Goal: Information Seeking & Learning: Learn about a topic

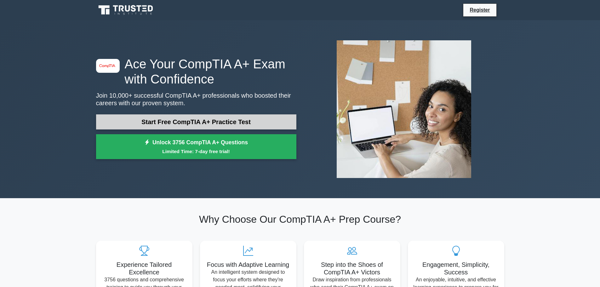
click at [210, 120] on link "Start Free CompTIA A+ Practice Test" at bounding box center [196, 121] width 200 height 15
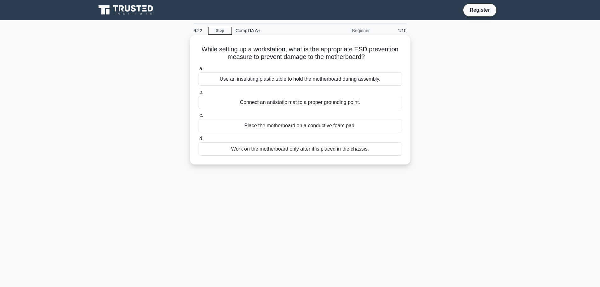
click at [324, 103] on div "Connect an antistatic mat to a proper grounding point." at bounding box center [300, 102] width 204 height 13
click at [198, 94] on input "b. Connect an antistatic mat to a proper grounding point." at bounding box center [198, 92] width 0 height 4
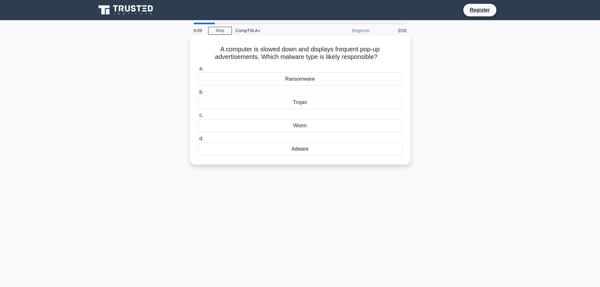
click at [267, 147] on div "Adware" at bounding box center [300, 148] width 204 height 13
click at [198, 141] on input "d. Adware" at bounding box center [198, 139] width 0 height 4
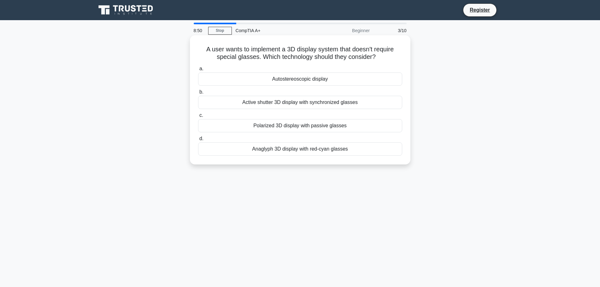
click at [309, 80] on div "Autostereoscopic display" at bounding box center [300, 78] width 204 height 13
click at [198, 71] on input "a. Autostereoscopic display" at bounding box center [198, 69] width 0 height 4
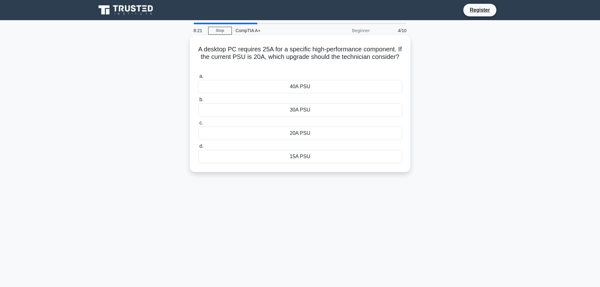
click at [307, 112] on div "30A PSU" at bounding box center [300, 109] width 204 height 13
click at [198, 102] on input "b. 30A PSU" at bounding box center [198, 100] width 0 height 4
click at [325, 110] on div "Clogged print head" at bounding box center [300, 109] width 204 height 13
click at [198, 102] on input "b. Clogged print head" at bounding box center [198, 100] width 0 height 4
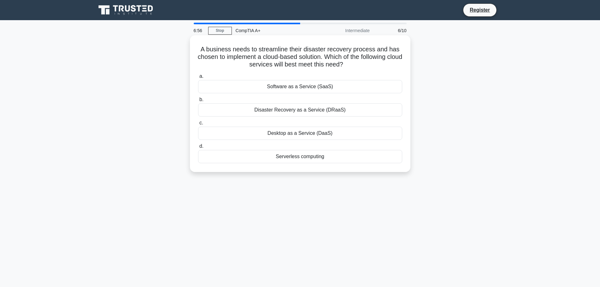
click at [315, 113] on div "Disaster Recovery as a Service (DRaaS)" at bounding box center [300, 109] width 204 height 13
click at [198, 102] on input "b. Disaster Recovery as a Service (DRaaS)" at bounding box center [198, 100] width 0 height 4
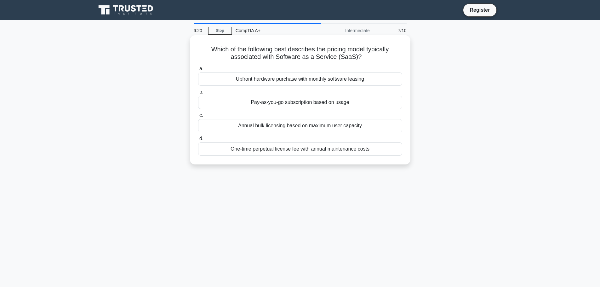
click at [308, 104] on div "Pay-as-you-go subscription based on usage" at bounding box center [300, 102] width 204 height 13
click at [198, 94] on input "b. Pay-as-you-go subscription based on usage" at bounding box center [198, 92] width 0 height 4
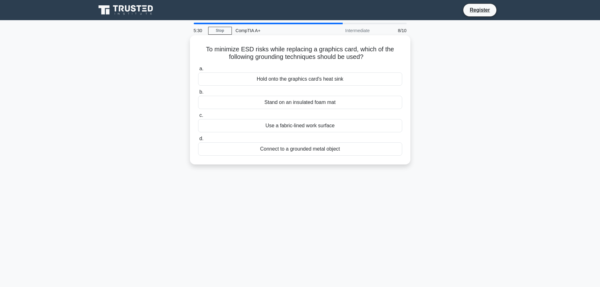
click at [303, 149] on div "Connect to a grounded metal object" at bounding box center [300, 148] width 204 height 13
click at [198, 141] on input "d. Connect to a grounded metal object" at bounding box center [198, 139] width 0 height 4
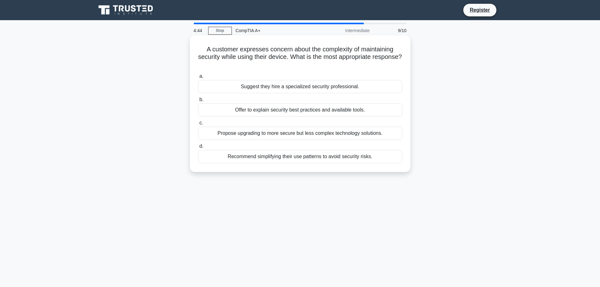
click at [316, 157] on div "Recommend simplifying their use patterns to avoid security risks." at bounding box center [300, 156] width 204 height 13
click at [198, 148] on input "d. Recommend simplifying their use patterns to avoid security risks." at bounding box center [198, 146] width 0 height 4
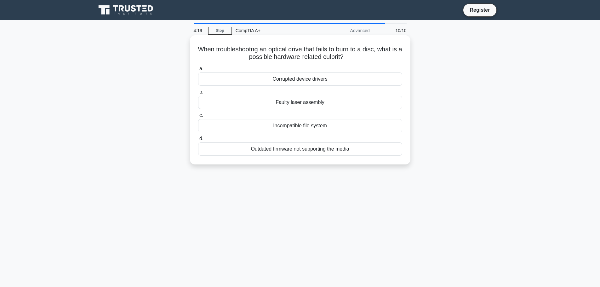
click at [305, 104] on div "Faulty laser assembly" at bounding box center [300, 102] width 204 height 13
click at [198, 94] on input "b. Faulty laser assembly" at bounding box center [198, 92] width 0 height 4
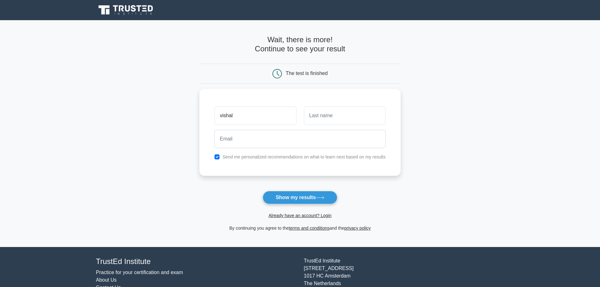
type input "vishal"
type input "[PERSON_NAME]"
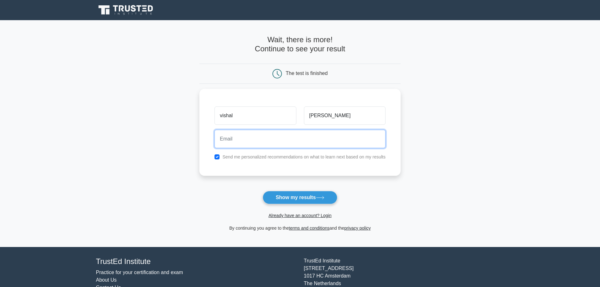
paste input "hvsystems@outlook.in"
type input "hvsystems@outlook.in"
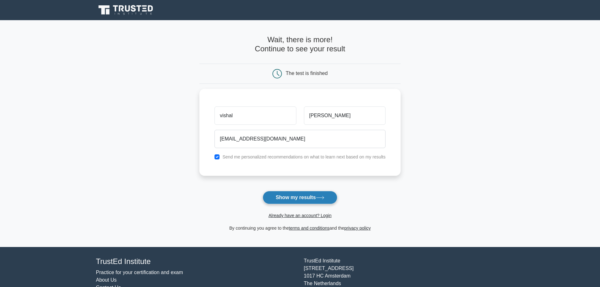
click at [293, 196] on button "Show my results" at bounding box center [300, 197] width 74 height 13
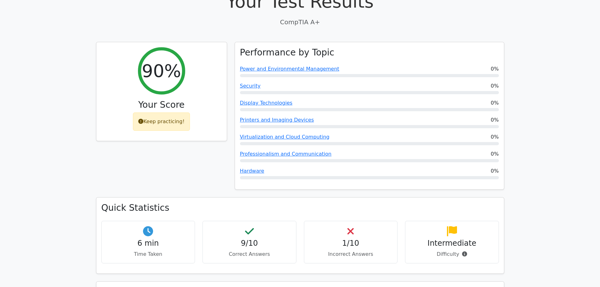
scroll to position [210, 0]
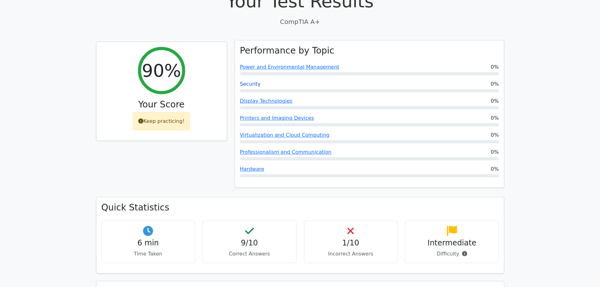
click at [251, 81] on link "Security" at bounding box center [250, 84] width 21 height 6
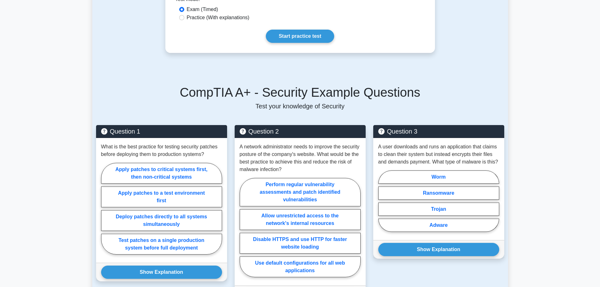
scroll to position [321, 0]
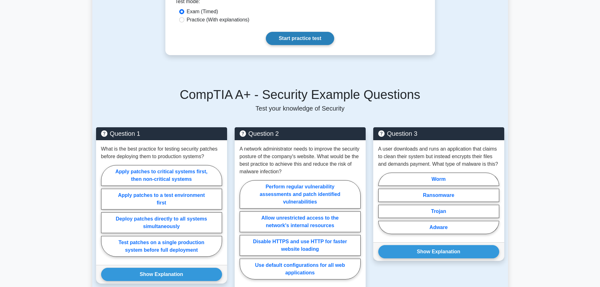
click at [299, 39] on link "Start practice test" at bounding box center [300, 38] width 68 height 13
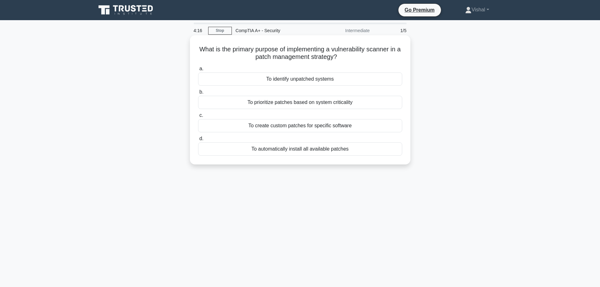
click at [316, 151] on div "To automatically install all available patches" at bounding box center [300, 148] width 204 height 13
click at [198, 141] on input "d. To automatically install all available patches" at bounding box center [198, 139] width 0 height 4
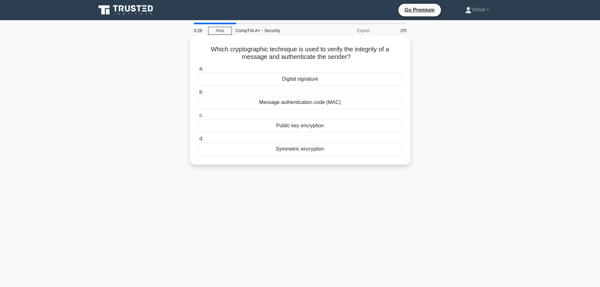
click at [299, 129] on div "Public key encryption" at bounding box center [300, 125] width 204 height 13
click at [198, 118] on input "c. Public key encryption" at bounding box center [198, 115] width 0 height 4
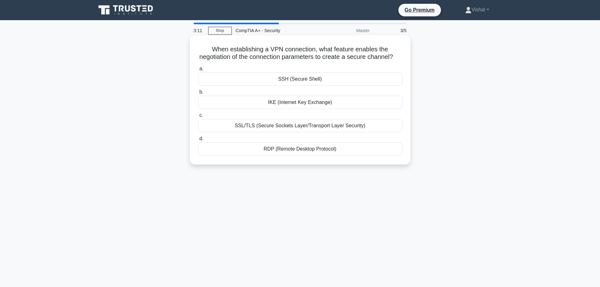
click at [297, 109] on div "IKE (Internet Key Exchange)" at bounding box center [300, 102] width 204 height 13
click at [198, 94] on input "b. IKE (Internet Key Exchange)" at bounding box center [198, 92] width 0 height 4
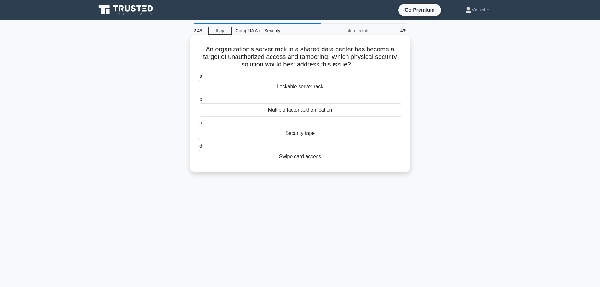
click at [291, 87] on div "Lockable server rack" at bounding box center [300, 86] width 204 height 13
click at [198, 78] on input "a. Lockable server rack" at bounding box center [198, 76] width 0 height 4
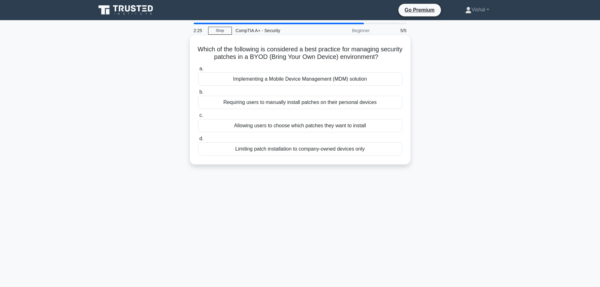
click at [287, 101] on div "Requiring users to manually install patches on their personal devices" at bounding box center [300, 102] width 204 height 13
click at [198, 94] on input "b. Requiring users to manually install patches on their personal devices" at bounding box center [198, 92] width 0 height 4
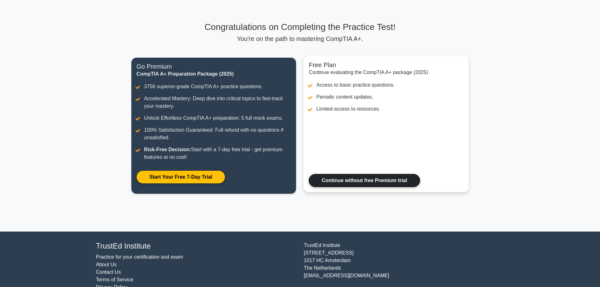
scroll to position [43, 0]
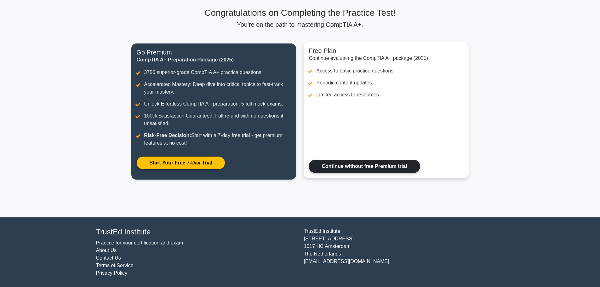
click at [371, 161] on link "Continue without free Premium trial" at bounding box center [364, 166] width 111 height 13
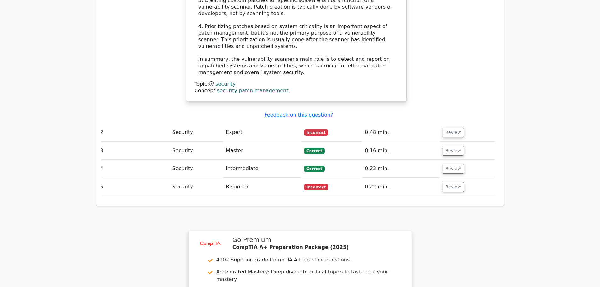
scroll to position [766, 0]
